Goal: Task Accomplishment & Management: Manage account settings

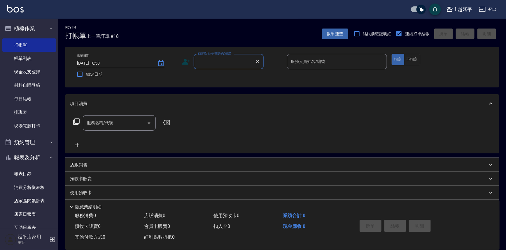
click at [221, 59] on input "顧客姓名/手機號碼/編號" at bounding box center [224, 62] width 56 height 10
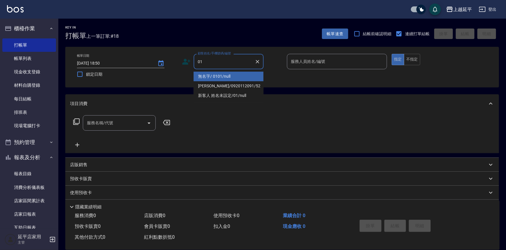
click at [232, 75] on li "無名字/ 0101/null" at bounding box center [229, 77] width 70 height 10
type input "無名字/ 0101/null"
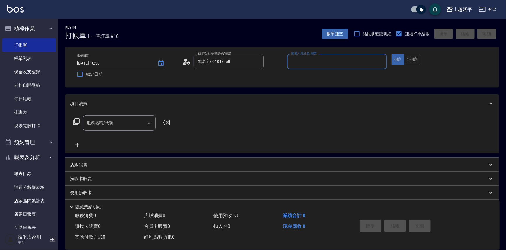
click at [312, 59] on input "服務人員姓名/編號" at bounding box center [337, 62] width 95 height 10
click at [314, 77] on div "[PERSON_NAME] -4" at bounding box center [337, 77] width 100 height 10
click at [129, 116] on div "服務名稱/代號" at bounding box center [119, 122] width 73 height 15
type input "[PERSON_NAME]-4"
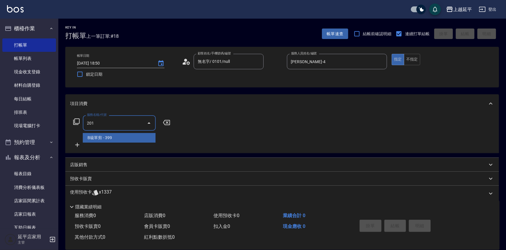
click at [122, 136] on span "B級單剪 - 399" at bounding box center [119, 138] width 73 height 10
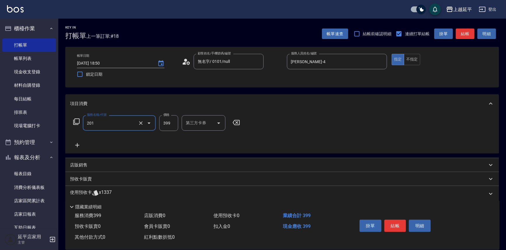
type input "B級單剪(201)"
click at [77, 145] on icon at bounding box center [77, 145] width 4 height 4
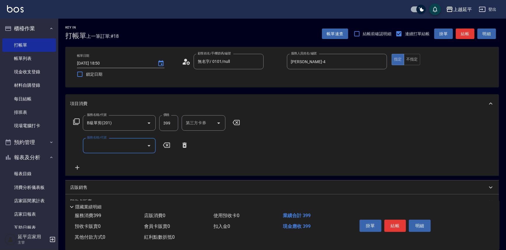
click at [108, 147] on input "服務名稱/代號" at bounding box center [114, 146] width 59 height 10
click at [113, 158] on span "B級洗+剪 - 499" at bounding box center [119, 161] width 73 height 10
type input "B級洗+剪(203)"
click at [77, 166] on icon at bounding box center [77, 168] width 4 height 4
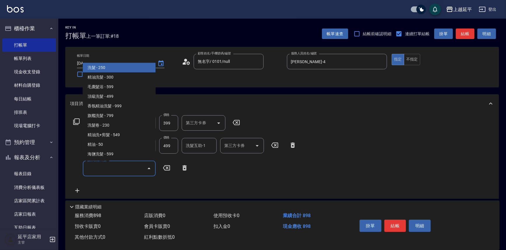
click at [103, 169] on input "服務名稱/代號" at bounding box center [114, 169] width 59 height 10
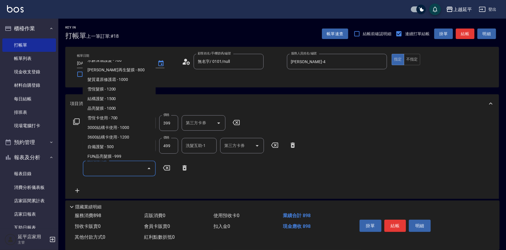
scroll to position [609, 0]
click at [127, 72] on span "[PERSON_NAME]再生髮膜 - 800" at bounding box center [119, 71] width 73 height 10
type input "[PERSON_NAME]再生髮膜(502)"
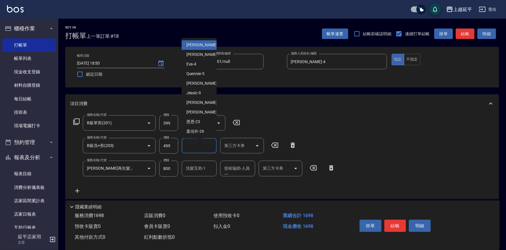
click at [200, 144] on div "洗髮互助-1 洗髮互助-1" at bounding box center [199, 145] width 35 height 15
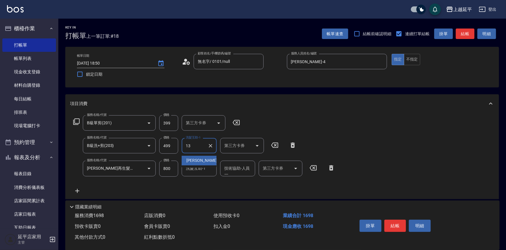
type input "1"
type input "2"
click at [201, 158] on div "丞宗 -29" at bounding box center [199, 161] width 35 height 10
type input "丞宗-29"
click at [329, 136] on div "服務名稱/代號 B級單剪(201) 服務名稱/代號 價格 399 價格 第三方卡券 第三方卡券 服務名稱/代號 B級洗+剪(203) 服務名稱/代號 價格 4…" at bounding box center [204, 154] width 269 height 79
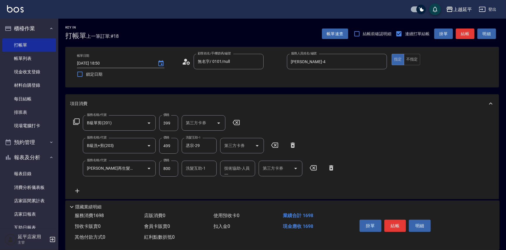
click at [164, 169] on input "800" at bounding box center [168, 169] width 19 height 16
type input "850"
click at [272, 193] on div "服務名稱/代號 B級單剪(201) 服務名稱/代號 價格 399 價格 第三方卡券 第三方卡券 服務名稱/代號 B級洗+剪(203) 服務名稱/代號 價格 4…" at bounding box center [204, 154] width 269 height 79
click at [459, 38] on button "結帳" at bounding box center [465, 34] width 19 height 11
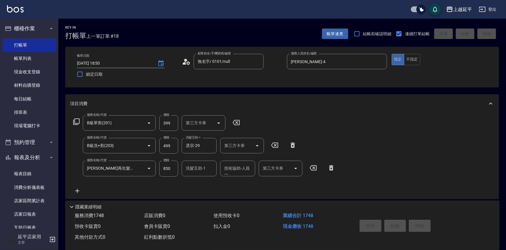
type input "[DATE] 19:57"
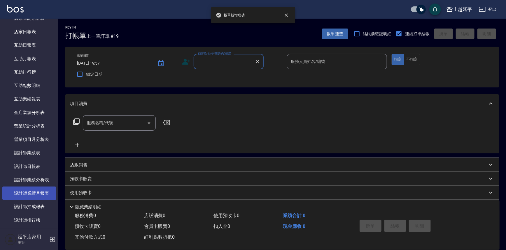
scroll to position [212, 0]
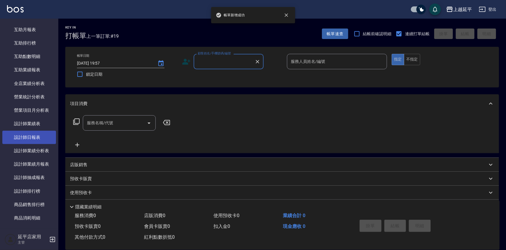
click at [35, 140] on link "設計師日報表" at bounding box center [29, 137] width 54 height 13
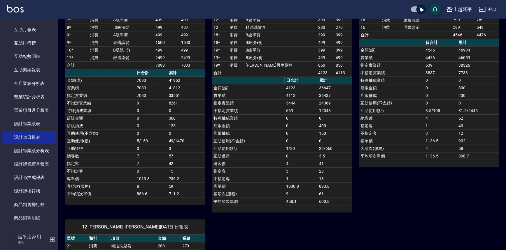
scroll to position [26, 0]
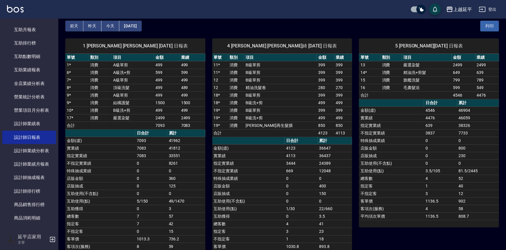
drag, startPoint x: 302, startPoint y: 170, endPoint x: 286, endPoint y: 171, distance: 15.7
click at [286, 171] on td "669" at bounding box center [301, 171] width 33 height 8
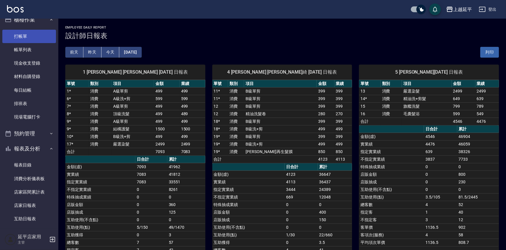
scroll to position [0, 0]
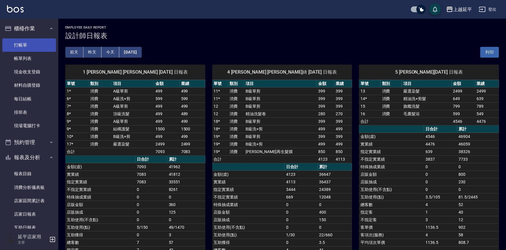
click at [24, 43] on link "打帳單" at bounding box center [29, 44] width 54 height 13
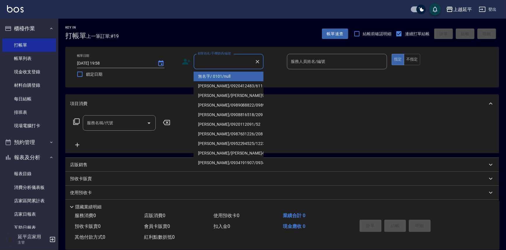
click at [205, 60] on input "顧客姓名/手機號碼/編號" at bounding box center [224, 62] width 56 height 10
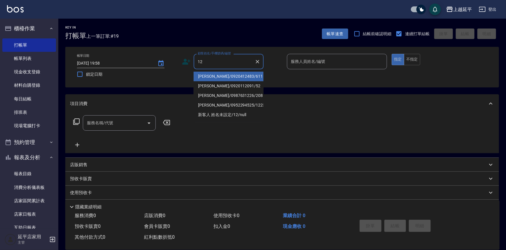
click at [213, 75] on li "[PERSON_NAME]/0920412483/611" at bounding box center [229, 77] width 70 height 10
type input "[PERSON_NAME]/0920412483/611"
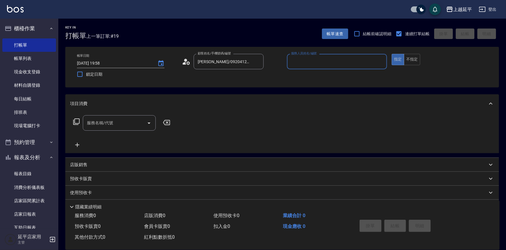
type input "Jessic-9"
click at [379, 61] on icon "Clear" at bounding box center [381, 62] width 6 height 6
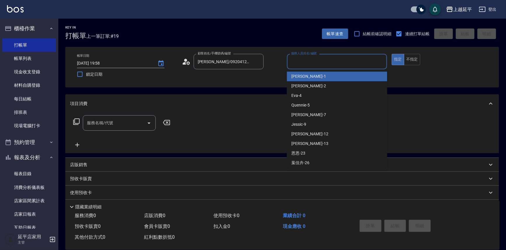
click at [354, 62] on input "服務人員姓名/編號" at bounding box center [337, 62] width 95 height 10
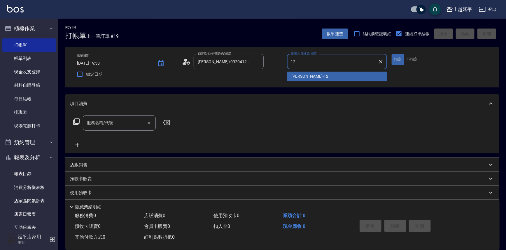
click at [319, 78] on div "[PERSON_NAME] -12" at bounding box center [337, 77] width 100 height 10
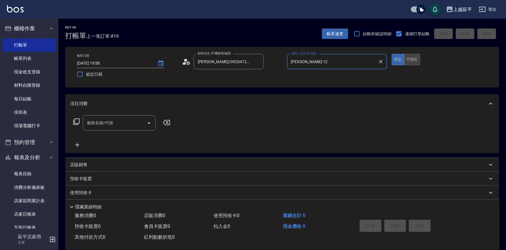
type input "[PERSON_NAME]-12"
click at [416, 58] on button "不指定" at bounding box center [412, 59] width 16 height 11
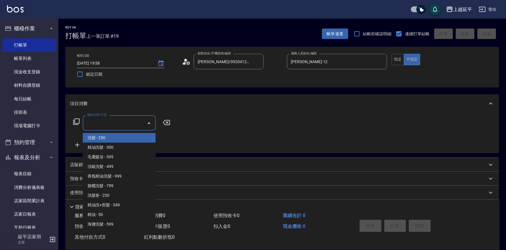
click at [111, 126] on input "服務名稱/代號" at bounding box center [114, 123] width 59 height 10
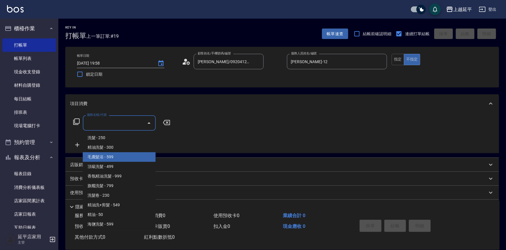
click at [117, 157] on span "毛囊髮浴 - 599" at bounding box center [119, 157] width 73 height 10
type input "毛囊髮浴(103)"
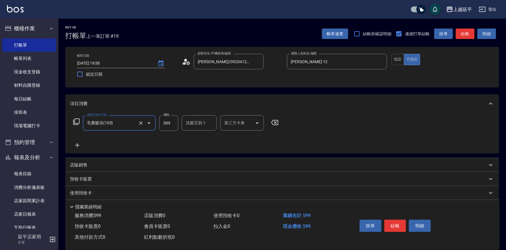
click at [470, 34] on button "結帳" at bounding box center [465, 34] width 19 height 11
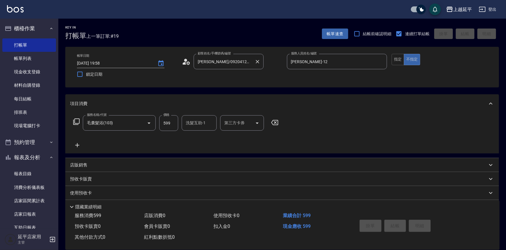
type input "[DATE] 20:23"
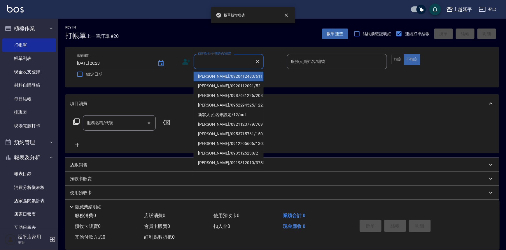
click at [231, 62] on input "顧客姓名/手機號碼/編號" at bounding box center [224, 62] width 56 height 10
click at [231, 77] on li "[PERSON_NAME]/0920412483/611" at bounding box center [229, 77] width 70 height 10
type input "[PERSON_NAME]/0920412483/611"
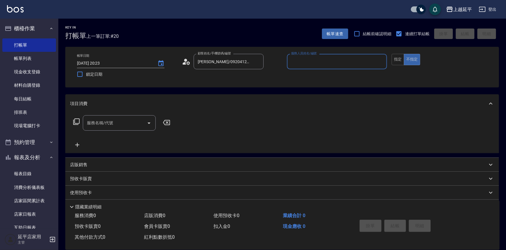
type input "Jessic-9"
click at [380, 62] on icon "Clear" at bounding box center [380, 61] width 3 height 3
click at [370, 61] on input "服務人員姓名/編號" at bounding box center [337, 62] width 95 height 10
click at [336, 78] on div "[PERSON_NAME] -12" at bounding box center [337, 77] width 100 height 10
type input "[PERSON_NAME]-12"
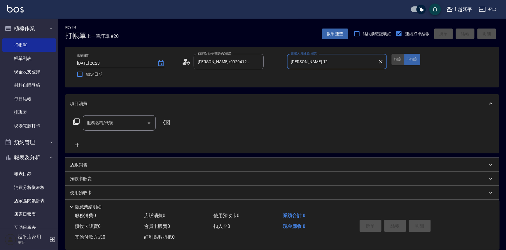
click at [395, 59] on button "指定" at bounding box center [398, 59] width 13 height 11
click at [145, 122] on button "Open" at bounding box center [148, 123] width 9 height 9
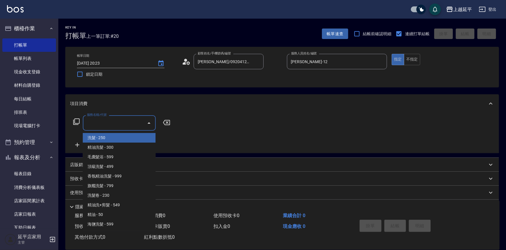
click at [74, 119] on icon at bounding box center [76, 121] width 7 height 7
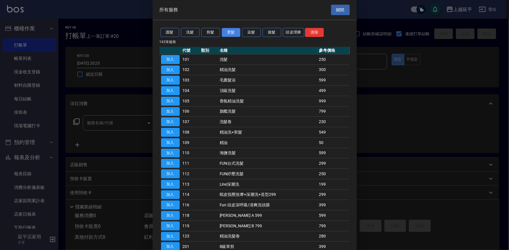
click at [229, 34] on button "燙髮" at bounding box center [231, 32] width 19 height 9
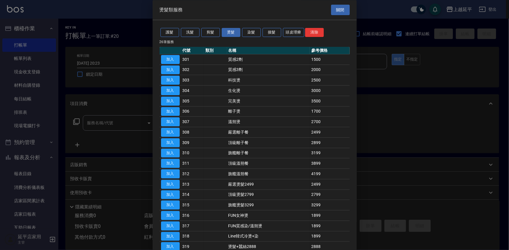
drag, startPoint x: 169, startPoint y: 195, endPoint x: 195, endPoint y: 195, distance: 26.2
click at [171, 195] on button "加入" at bounding box center [170, 195] width 19 height 9
type input "頂級燙髮2799(314)"
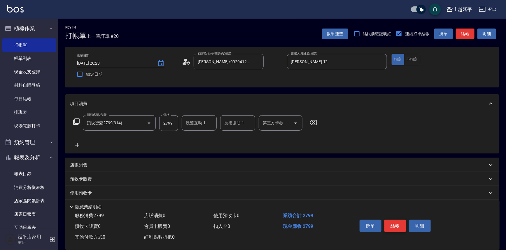
click at [393, 229] on button "結帳" at bounding box center [395, 226] width 22 height 12
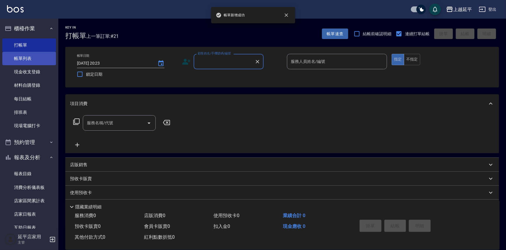
click at [23, 56] on link "帳單列表" at bounding box center [29, 58] width 54 height 13
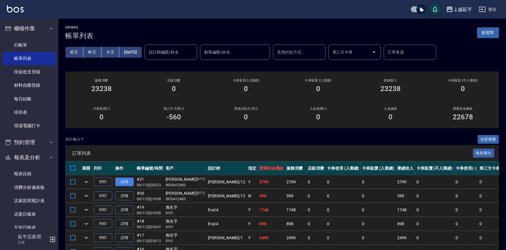
click at [127, 181] on link "詳情" at bounding box center [124, 182] width 19 height 9
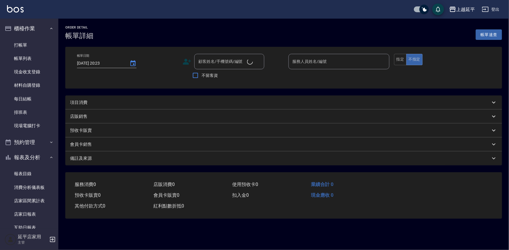
type input "[PERSON_NAME]-12"
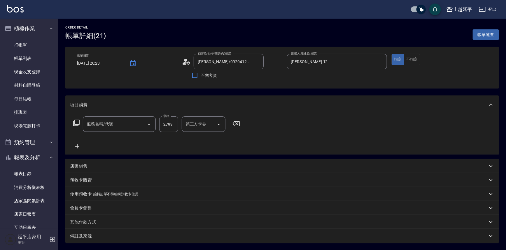
type input "[PERSON_NAME]/0920412483/611"
type input "頂級燙髮2799(314)"
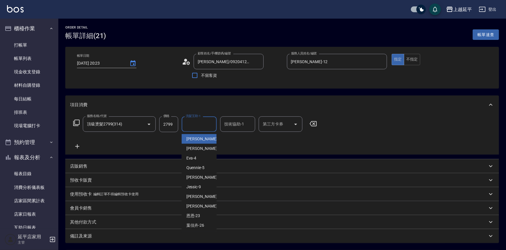
click at [204, 125] on input "洗髮互助-1" at bounding box center [199, 124] width 30 height 10
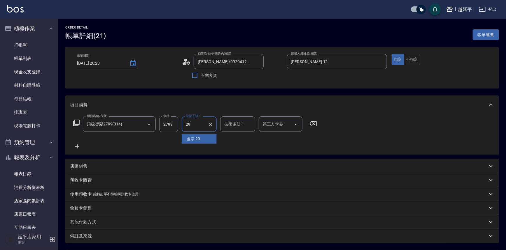
click at [210, 140] on div "丞宗 -29" at bounding box center [199, 139] width 35 height 10
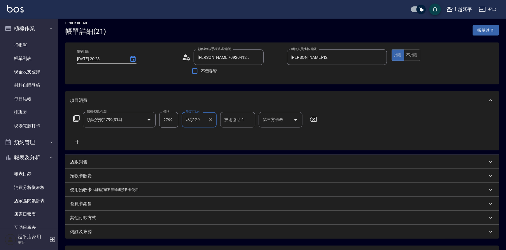
scroll to position [55, 0]
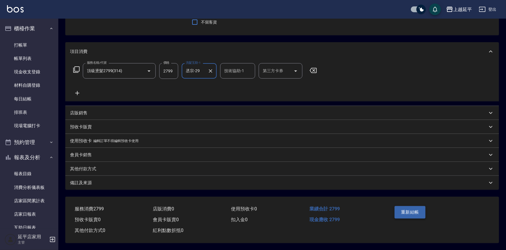
type input "丞宗-29"
click at [410, 210] on button "重新結帳" at bounding box center [410, 212] width 31 height 12
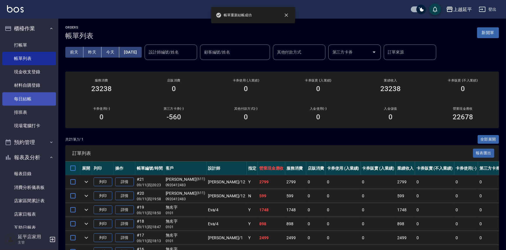
click at [30, 98] on link "每日結帳" at bounding box center [29, 98] width 54 height 13
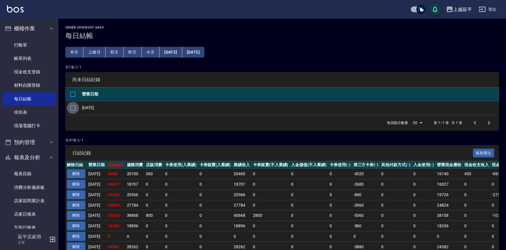
click at [71, 108] on input "checkbox" at bounding box center [73, 108] width 12 height 12
checkbox input "true"
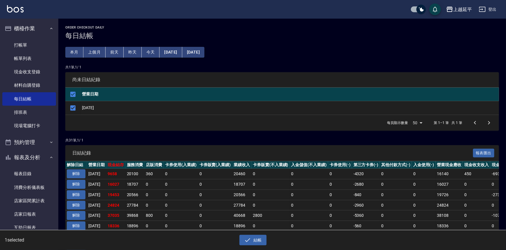
drag, startPoint x: 255, startPoint y: 239, endPoint x: 255, endPoint y: 234, distance: 4.7
click at [255, 239] on button "結帳" at bounding box center [252, 240] width 27 height 11
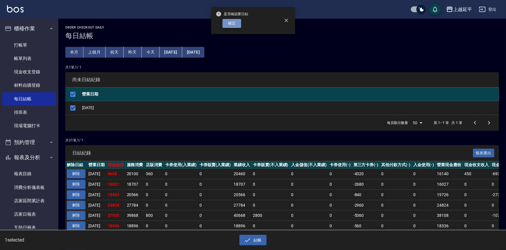
click at [237, 24] on button "確定" at bounding box center [231, 23] width 19 height 9
checkbox input "false"
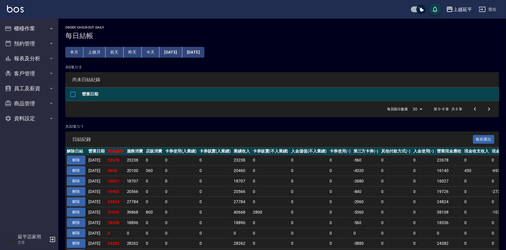
click at [25, 59] on button "報表及分析" at bounding box center [29, 58] width 54 height 15
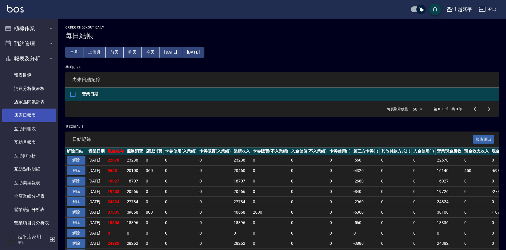
click at [26, 115] on link "店家日報表" at bounding box center [29, 115] width 54 height 13
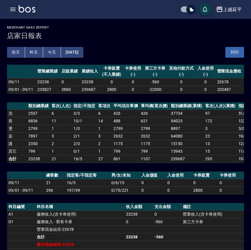
click at [12, 8] on icon "button" at bounding box center [12, 9] width 7 height 7
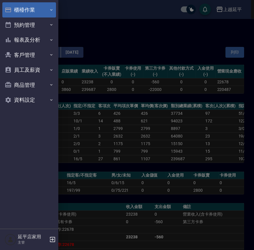
click at [26, 13] on button "櫃檯作業" at bounding box center [29, 9] width 54 height 15
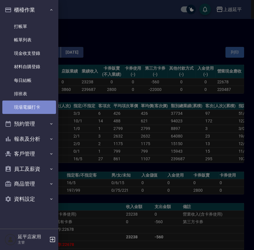
click at [31, 107] on link "現場電腦打卡" at bounding box center [29, 107] width 54 height 13
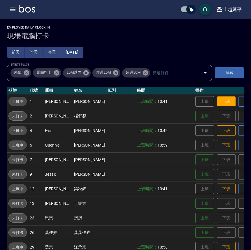
click at [217, 102] on button "下班" at bounding box center [226, 102] width 19 height 10
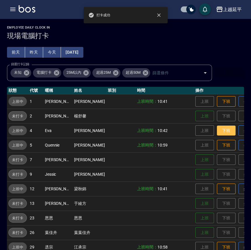
click at [217, 132] on button "下班" at bounding box center [226, 131] width 19 height 10
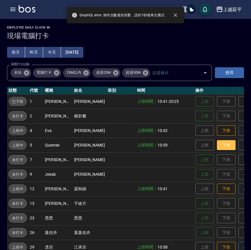
click at [217, 144] on button "下班" at bounding box center [226, 145] width 19 height 10
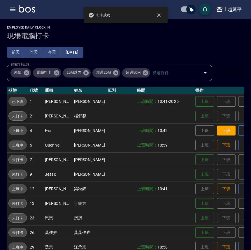
click at [217, 128] on button "下班" at bounding box center [226, 131] width 19 height 10
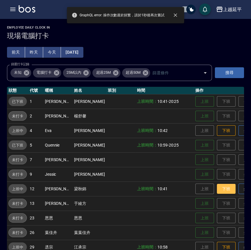
click at [217, 187] on button "下班" at bounding box center [226, 189] width 19 height 10
click at [217, 130] on button "下班" at bounding box center [226, 131] width 19 height 10
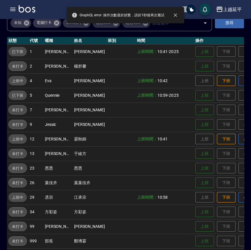
scroll to position [88, 0]
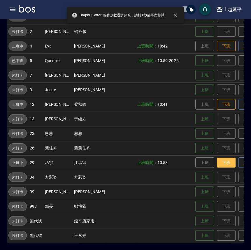
click at [217, 158] on button "下班" at bounding box center [226, 163] width 19 height 10
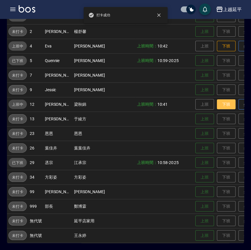
drag, startPoint x: 206, startPoint y: 102, endPoint x: 206, endPoint y: 99, distance: 3.2
click at [217, 101] on button "下班" at bounding box center [226, 104] width 19 height 10
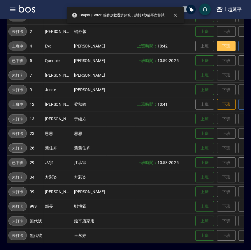
click at [217, 42] on button "下班" at bounding box center [226, 46] width 19 height 10
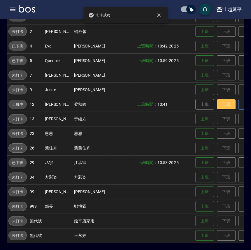
click at [217, 100] on button "下班" at bounding box center [226, 104] width 19 height 10
